Goal: Go to known website: Go to known website

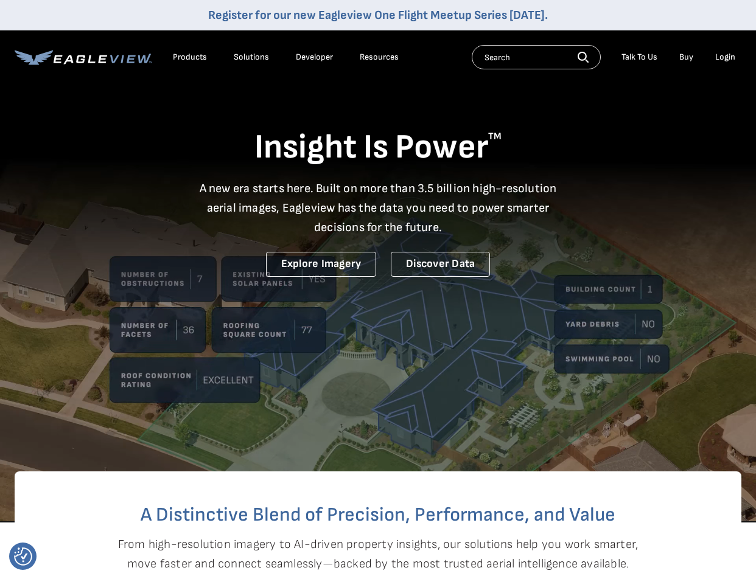
click at [728, 58] on div "Login" at bounding box center [725, 57] width 20 height 11
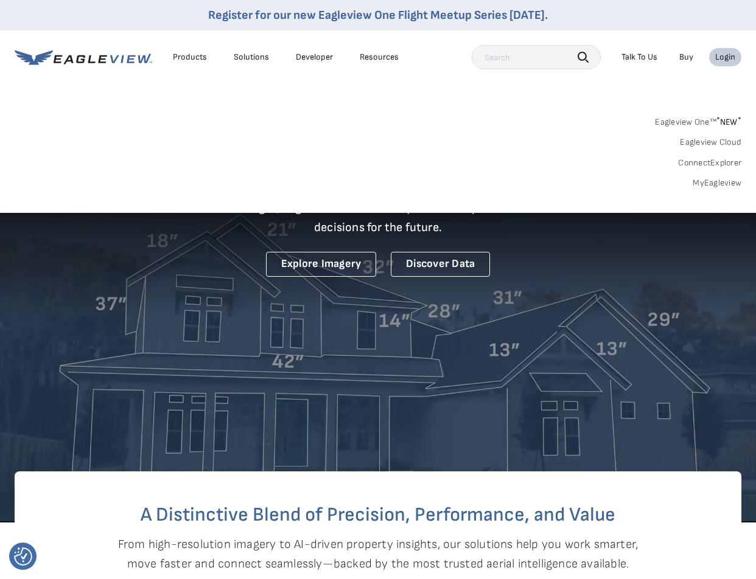
click at [728, 58] on div "Login" at bounding box center [725, 57] width 20 height 11
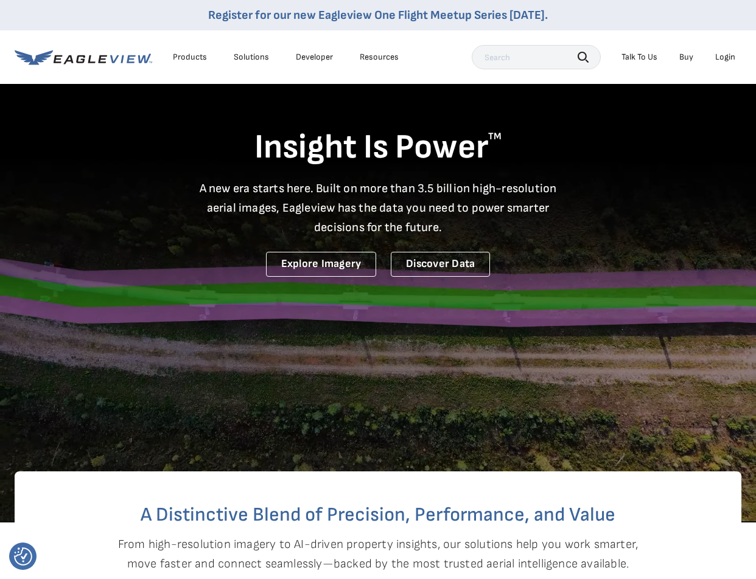
click at [725, 56] on div "Login" at bounding box center [725, 57] width 20 height 11
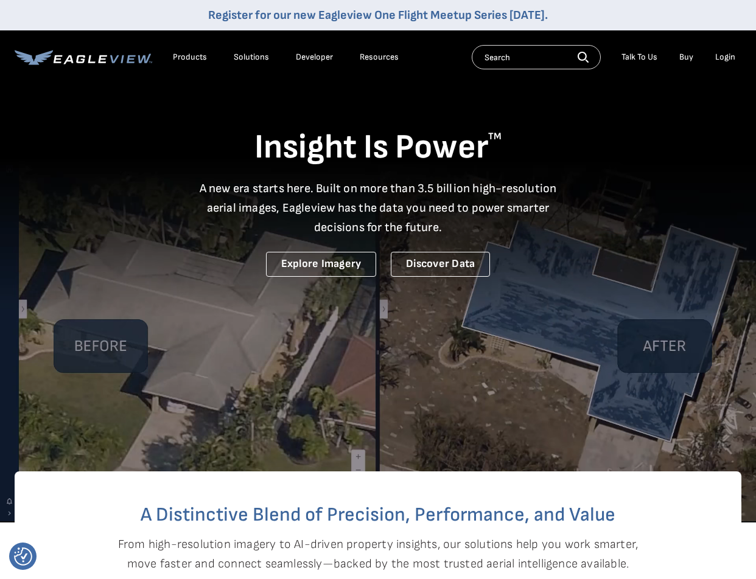
click at [722, 56] on div "Login" at bounding box center [725, 57] width 20 height 11
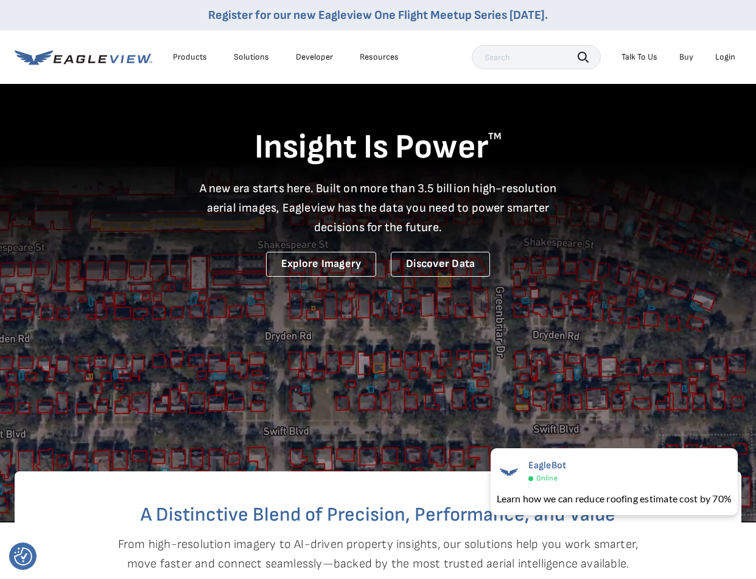
click at [733, 58] on div "Login" at bounding box center [725, 57] width 20 height 11
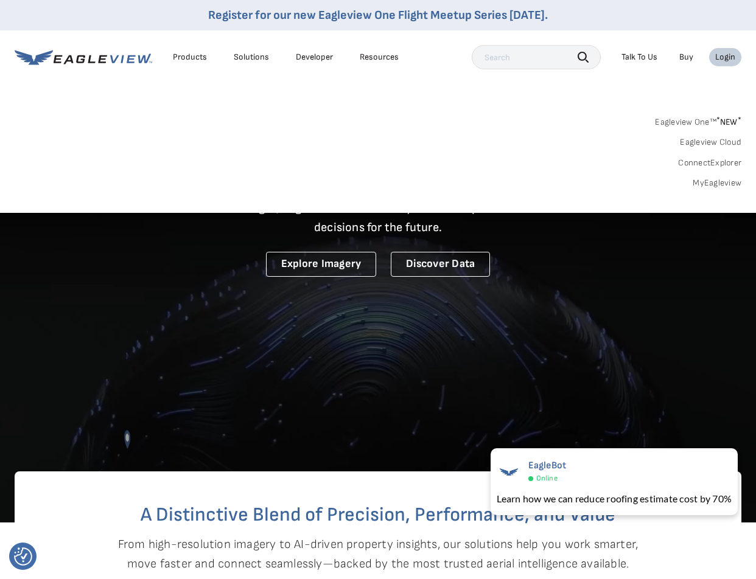
click at [707, 183] on link "MyEagleview" at bounding box center [717, 183] width 49 height 11
